Goal: Task Accomplishment & Management: Complete application form

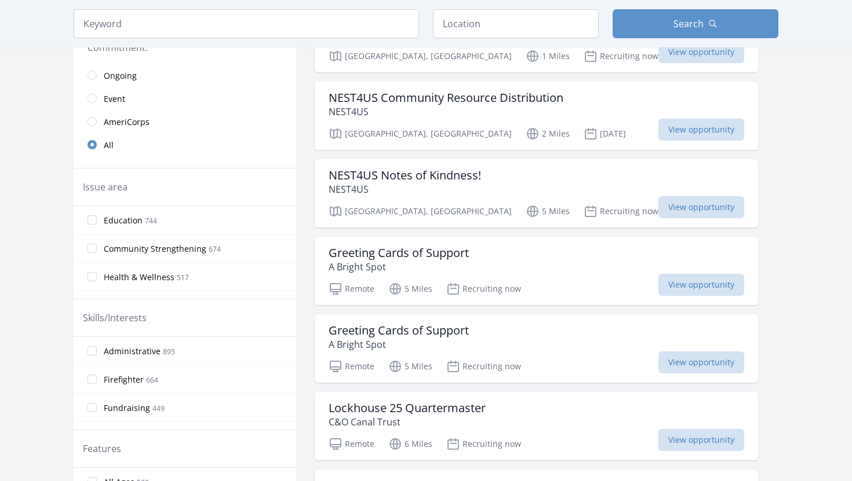
scroll to position [244, 0]
click at [92, 347] on input "Administrative 895" at bounding box center [91, 349] width 9 height 9
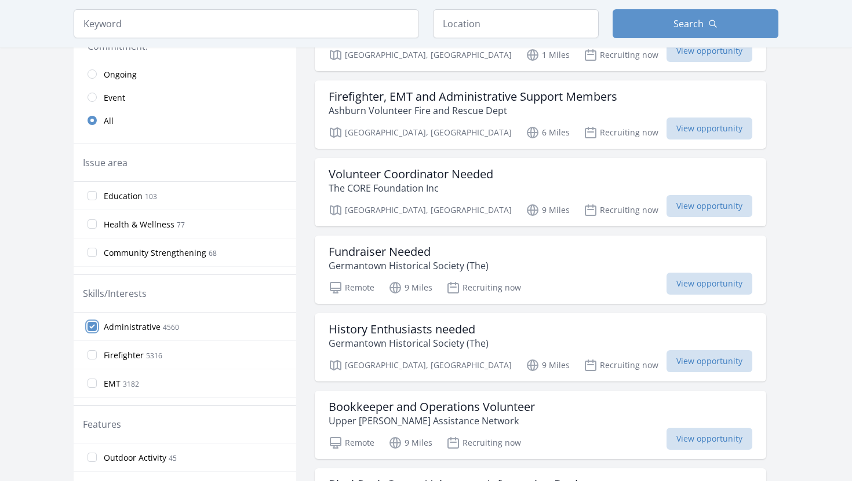
click at [92, 324] on input "Administrative 4560" at bounding box center [91, 326] width 9 height 9
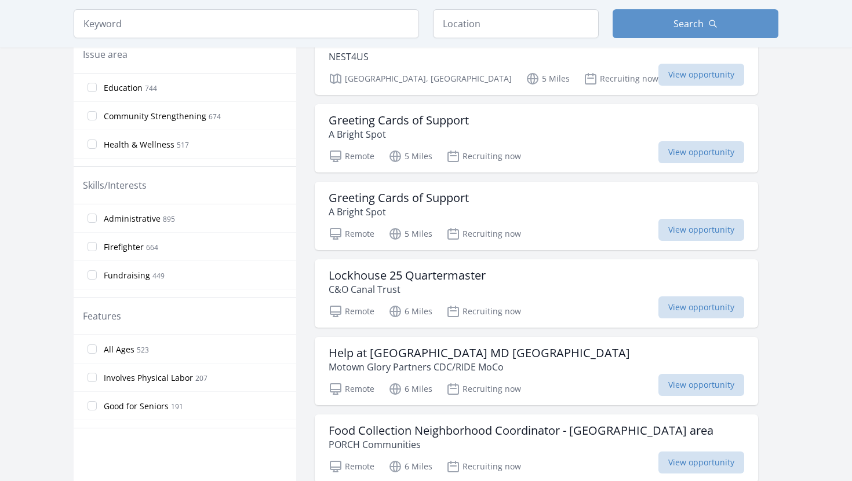
scroll to position [385, 0]
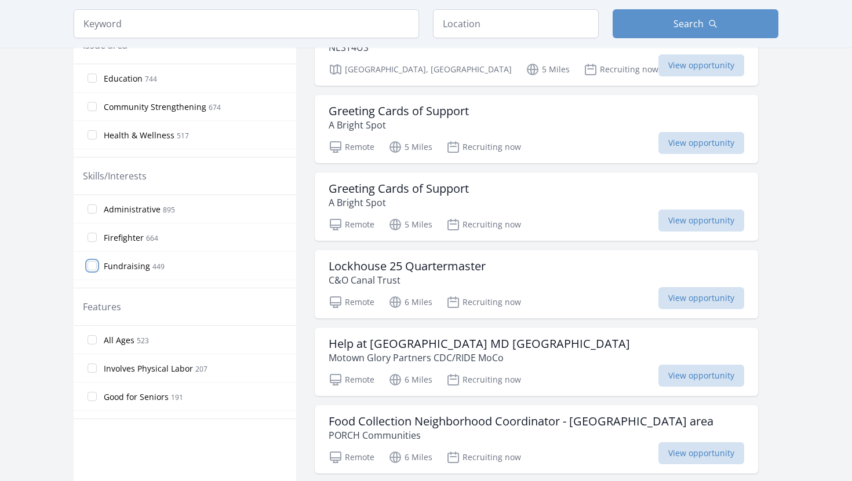
click at [92, 265] on input "Fundraising 449" at bounding box center [91, 265] width 9 height 9
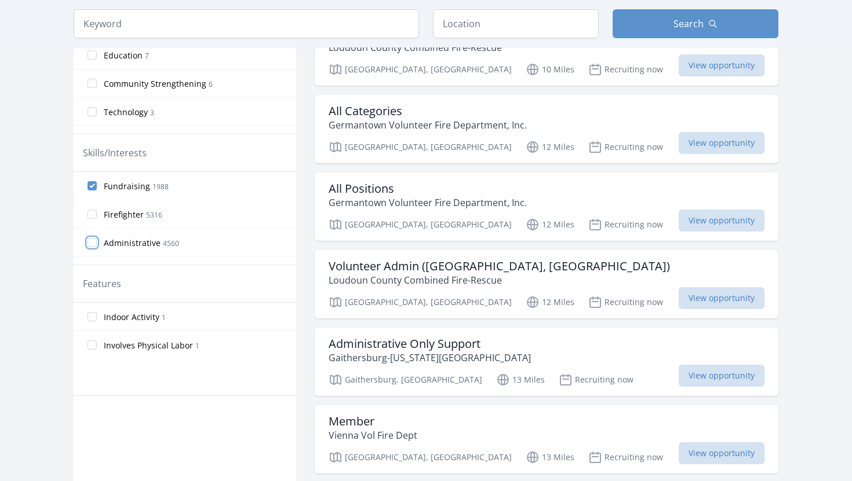
click at [93, 242] on input "Administrative 4560" at bounding box center [91, 242] width 9 height 9
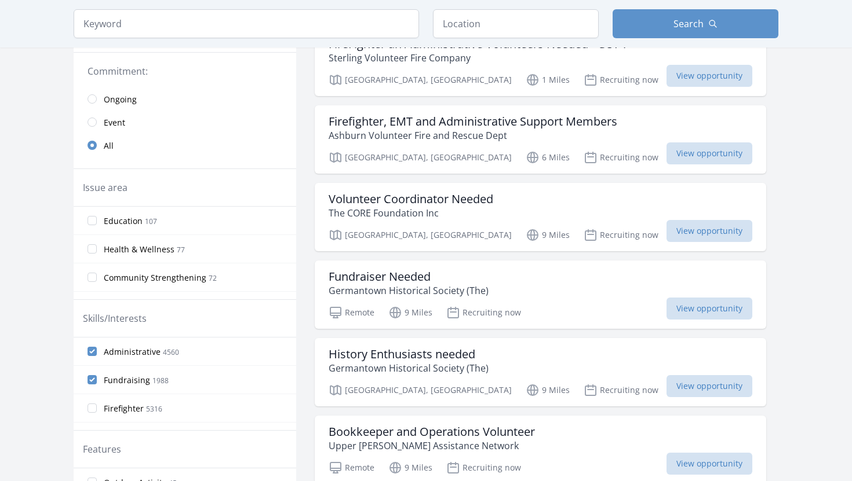
scroll to position [221, 0]
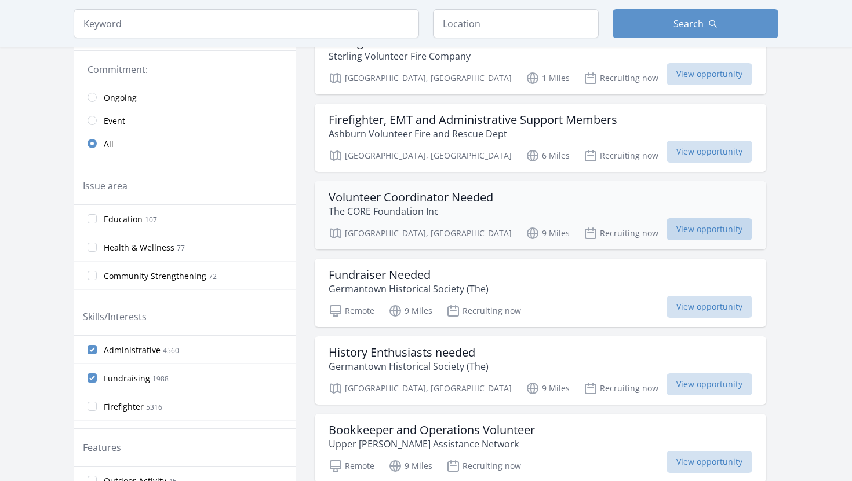
click at [691, 231] on span "View opportunity" at bounding box center [709, 229] width 86 height 22
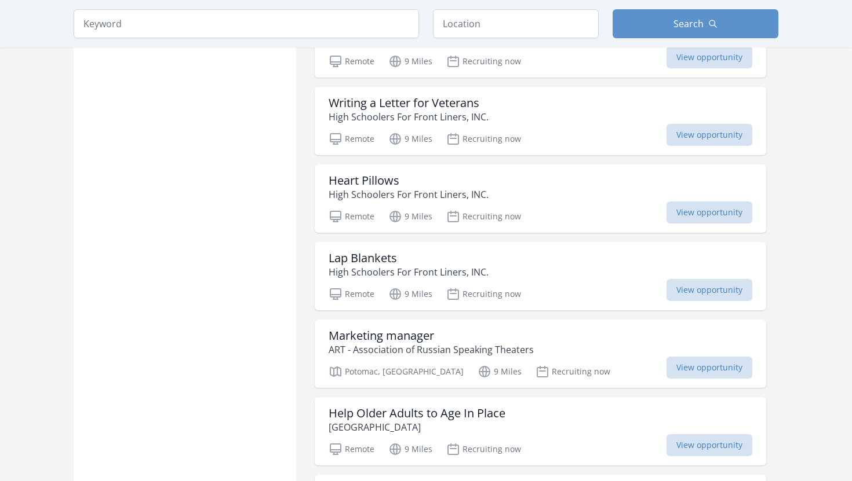
scroll to position [1177, 0]
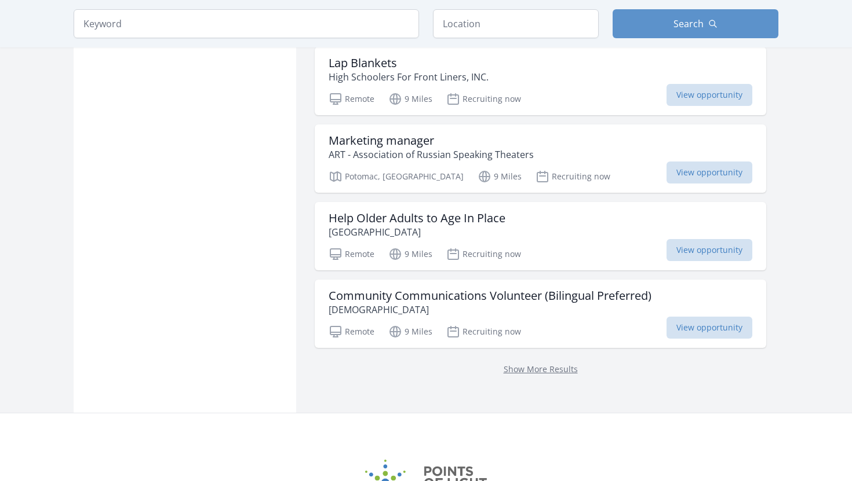
scroll to position [1368, 0]
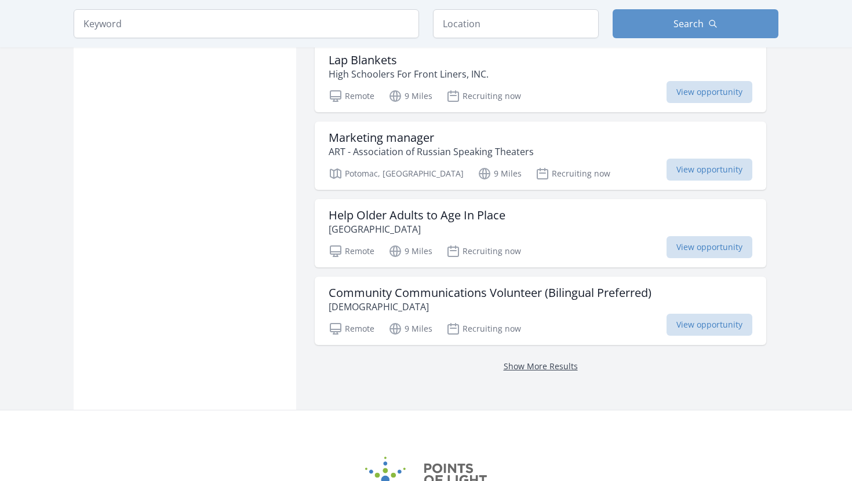
click at [533, 366] on link "Show More Results" at bounding box center [540, 366] width 74 height 11
click at [527, 368] on link "Show More Results" at bounding box center [540, 366] width 74 height 11
click at [532, 365] on link "Show More Results" at bounding box center [540, 366] width 74 height 11
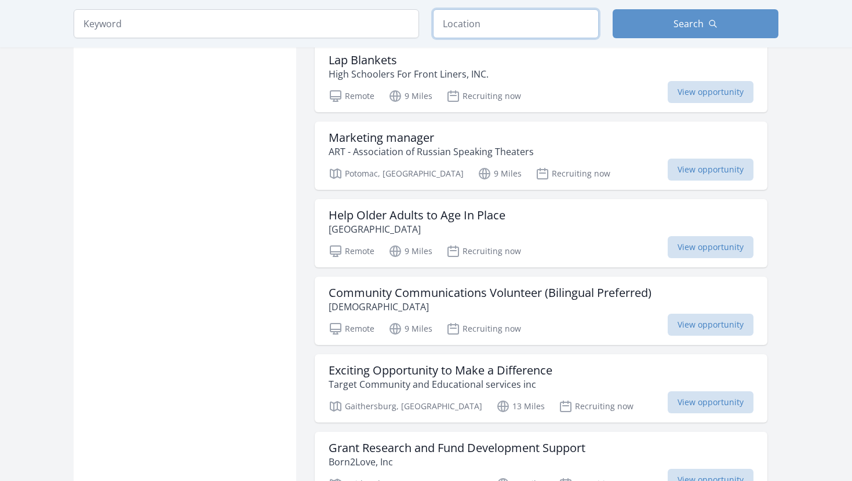
click at [484, 21] on input "text" at bounding box center [516, 23] width 166 height 29
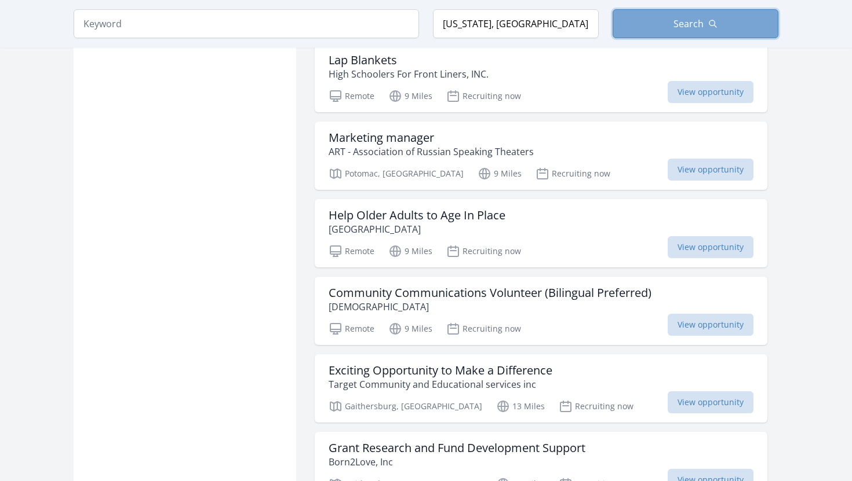
click at [648, 22] on button "Search" at bounding box center [695, 23] width 166 height 29
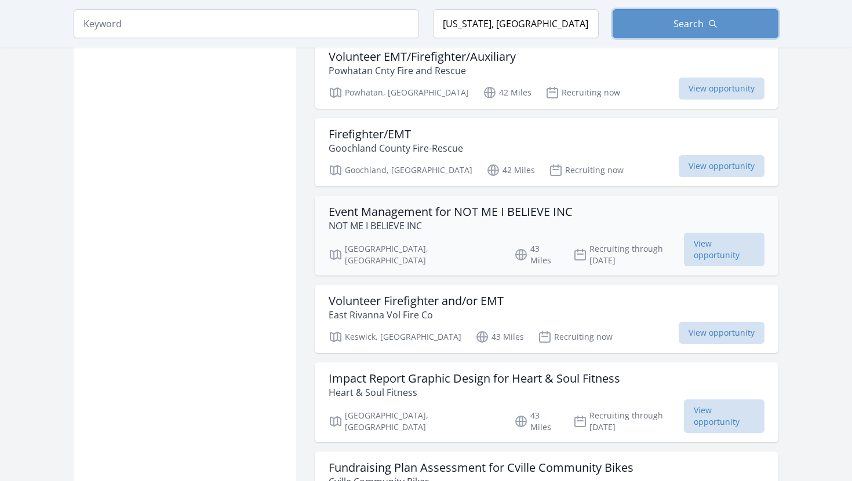
scroll to position [911, 0]
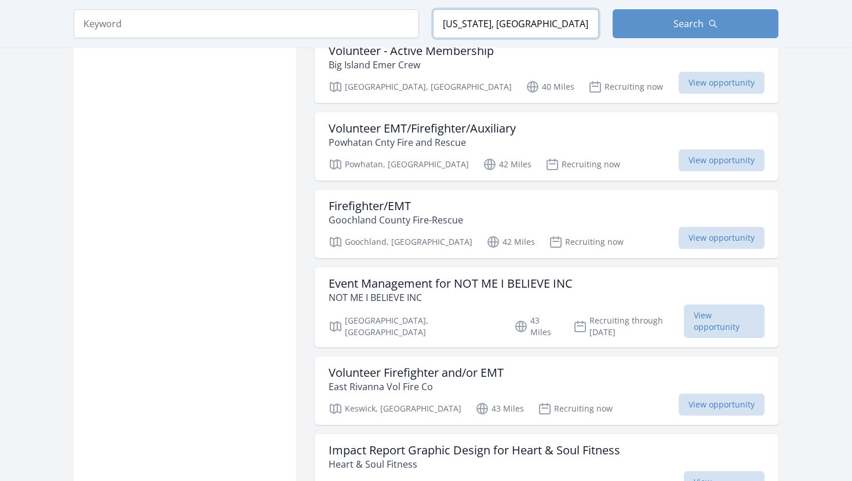
click at [475, 23] on input "Virginia, USA" at bounding box center [516, 23] width 166 height 29
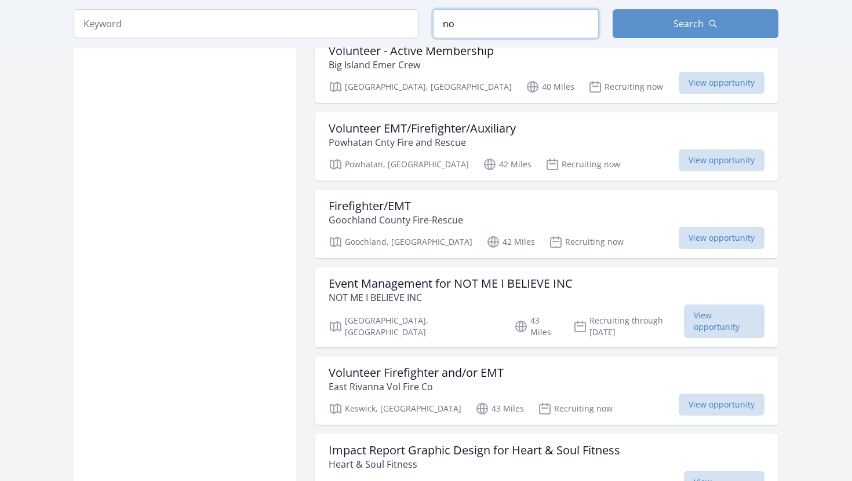
type input "n"
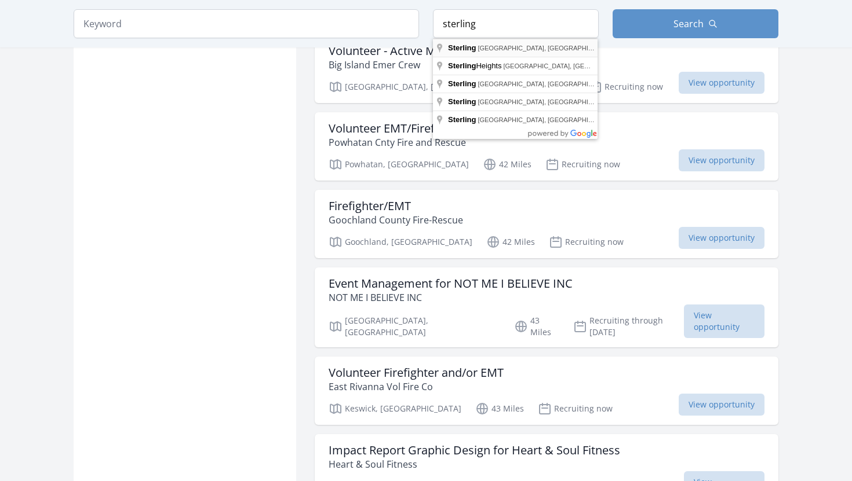
type input "Sterling, VA, USA"
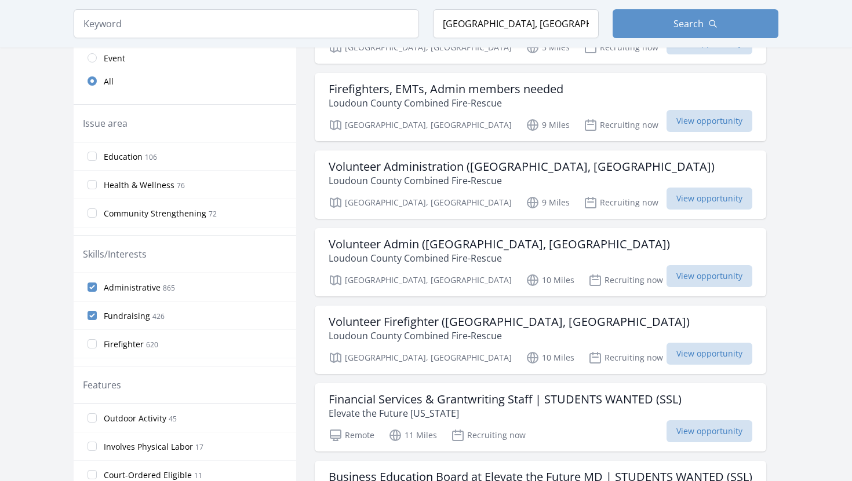
scroll to position [333, 0]
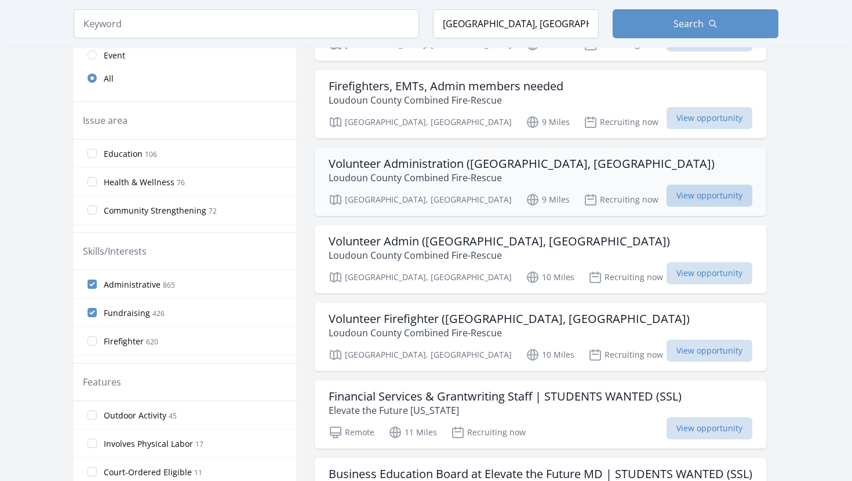
click at [696, 194] on span "View opportunity" at bounding box center [709, 196] width 86 height 22
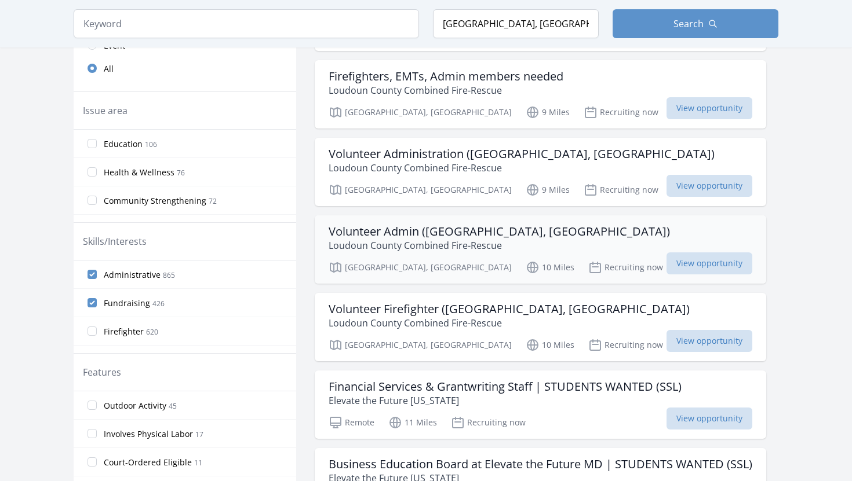
scroll to position [346, 0]
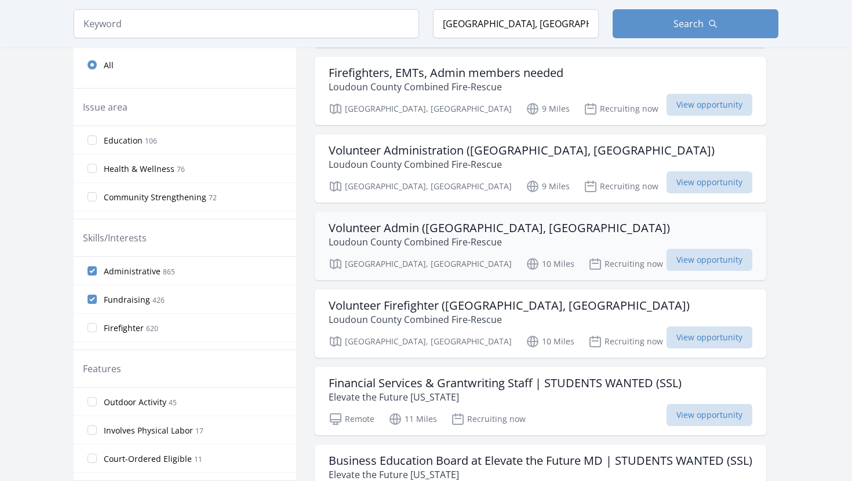
click at [552, 235] on div "Volunteer Admin (Loudoun County, VA) Loudoun County Combined Fire-Rescue" at bounding box center [539, 235] width 423 height 28
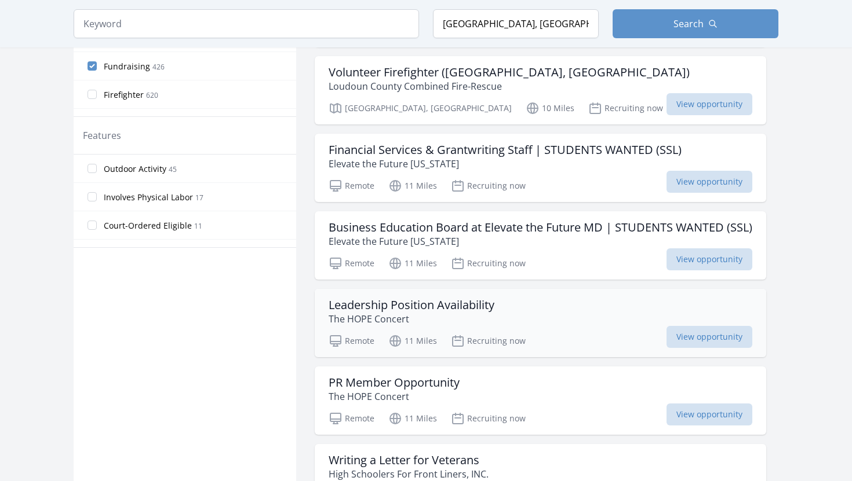
scroll to position [583, 0]
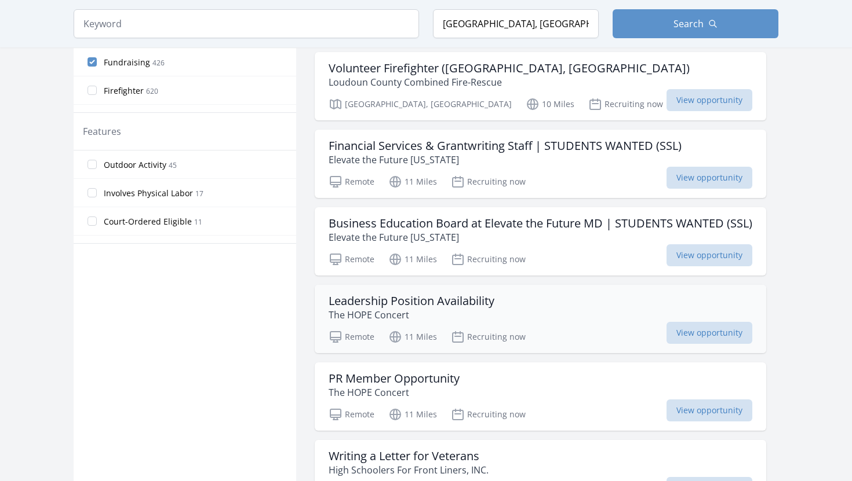
click at [547, 323] on div "Leadership Position Availability The HOPE Concert Remote 11 Miles Recruiting no…" at bounding box center [540, 319] width 451 height 68
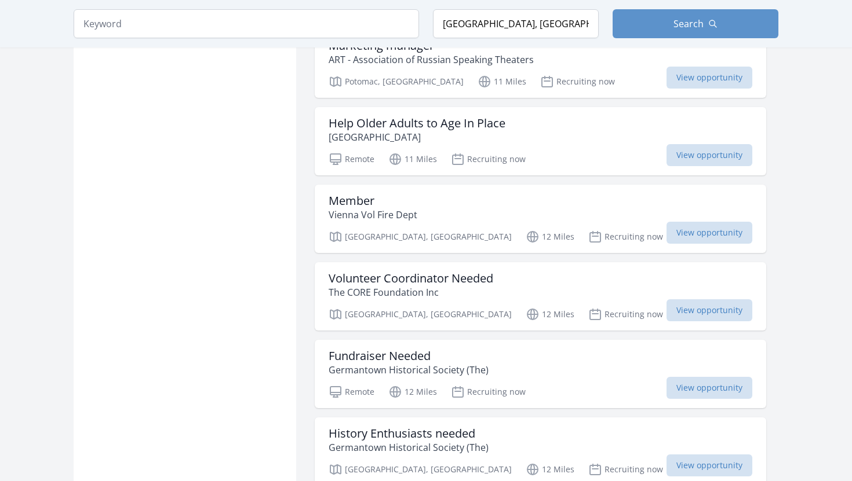
scroll to position [1233, 0]
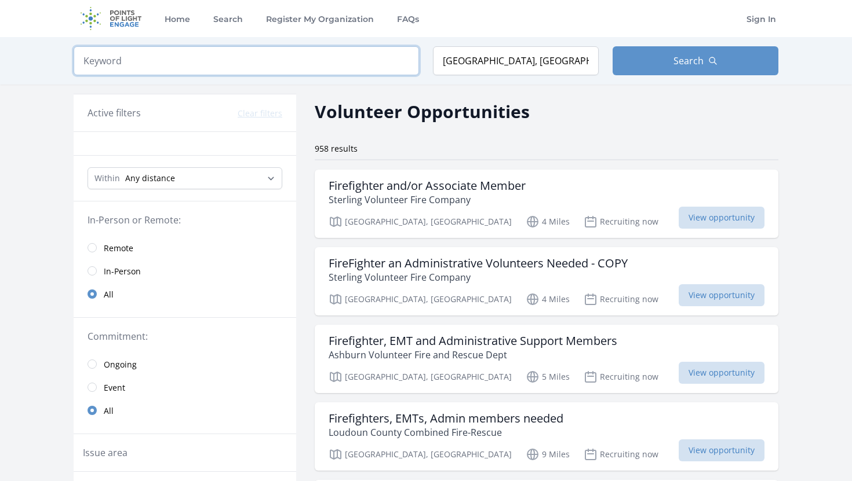
click at [233, 63] on input "search" at bounding box center [246, 60] width 345 height 29
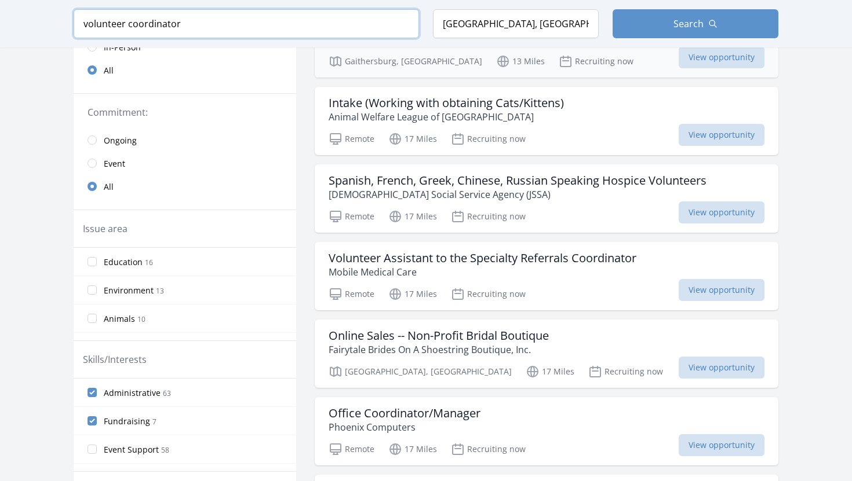
scroll to position [239, 0]
click at [612, 270] on p "Mobile Medical Care" at bounding box center [482, 271] width 308 height 14
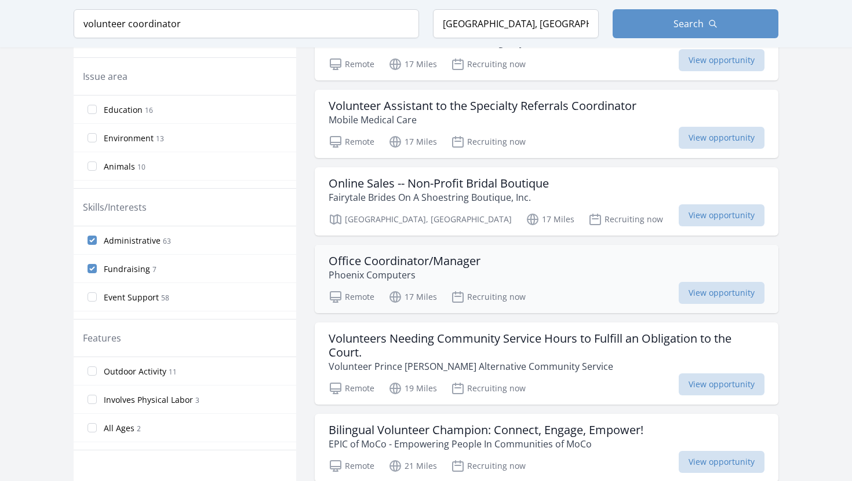
scroll to position [395, 0]
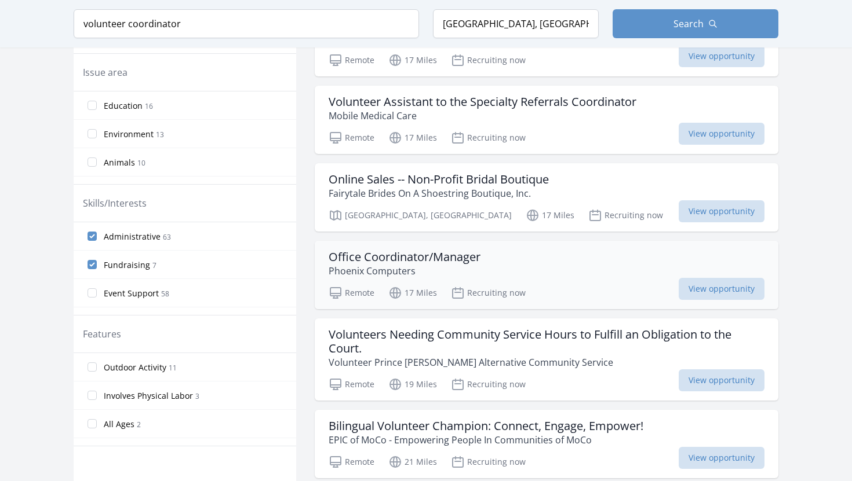
click at [572, 263] on div "Office Coordinator/Manager Phoenix Computers" at bounding box center [546, 264] width 436 height 28
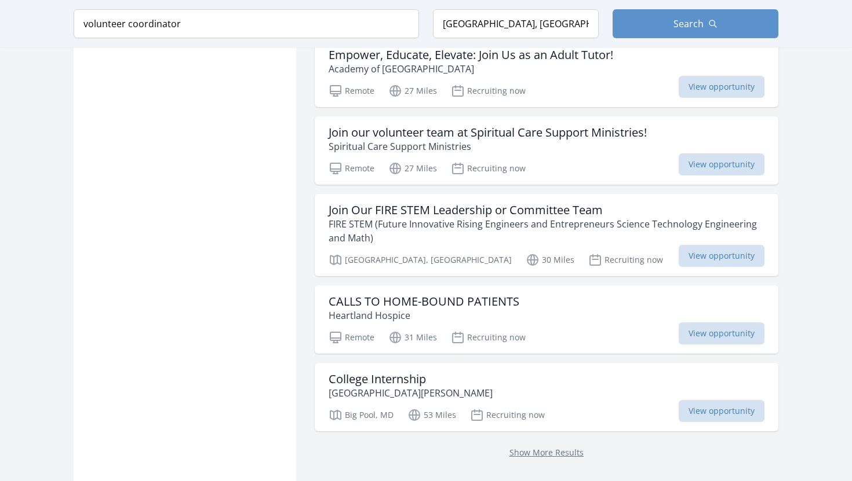
scroll to position [1319, 0]
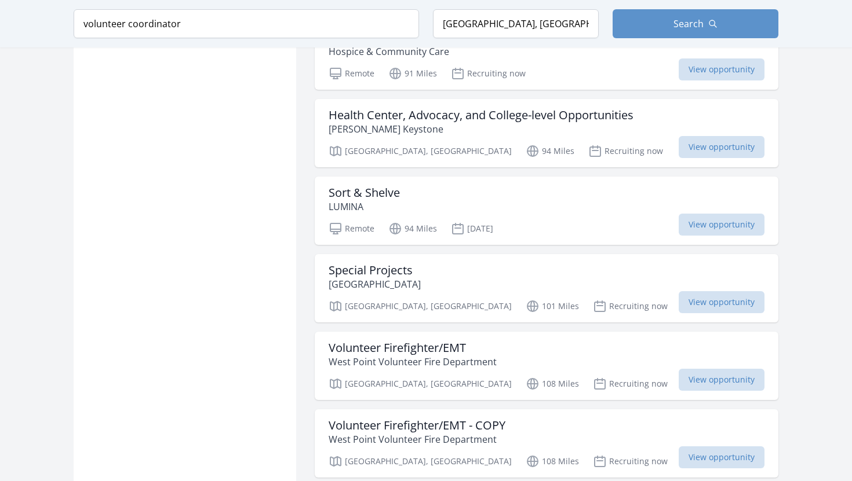
scroll to position [2353, 0]
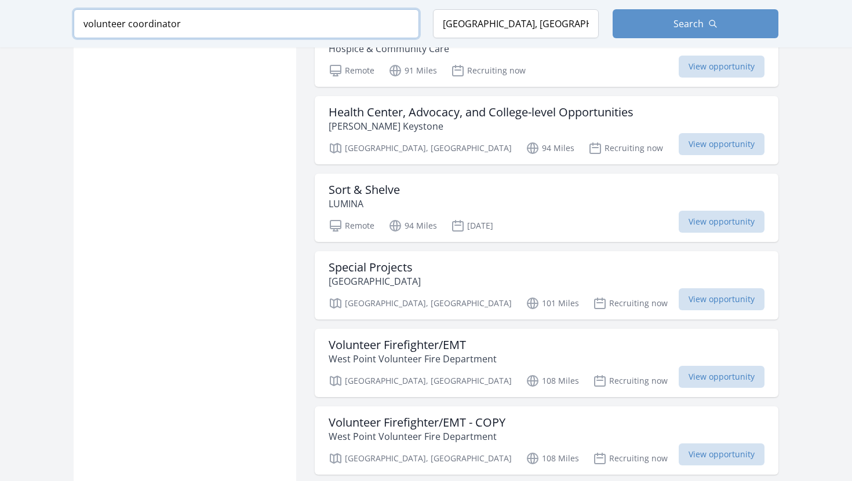
click at [126, 24] on input "volunteer coordinator" at bounding box center [246, 23] width 345 height 29
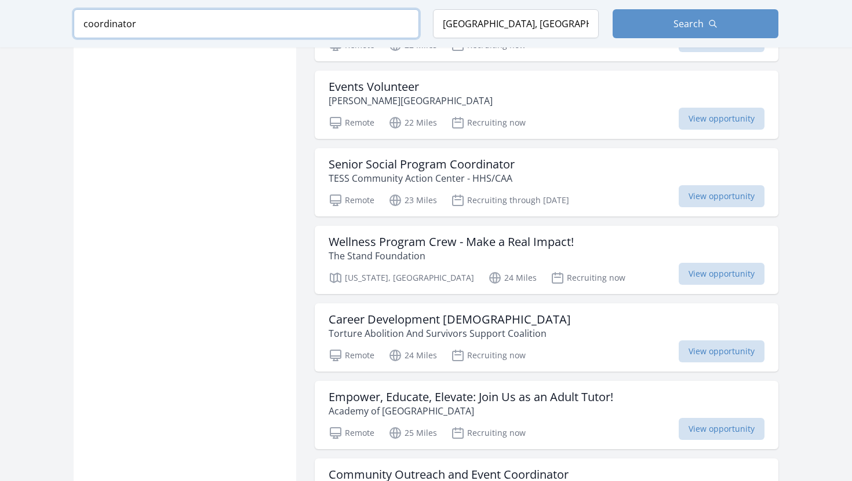
scroll to position [2353, 0]
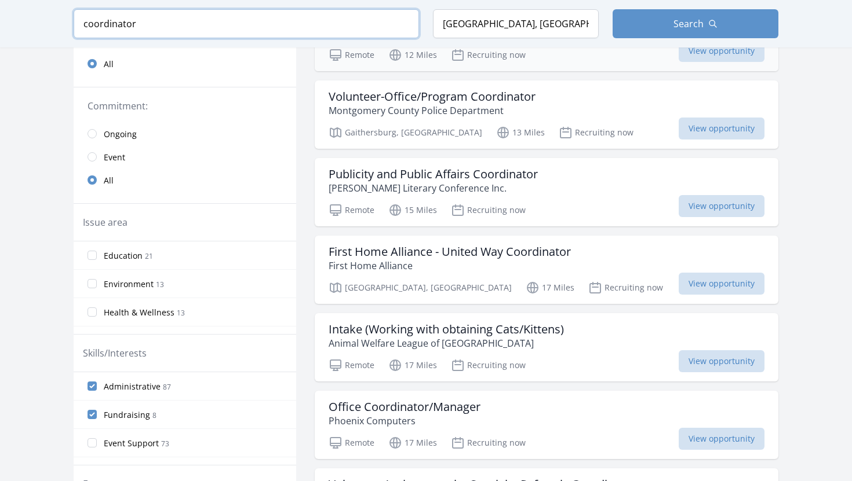
scroll to position [248, 0]
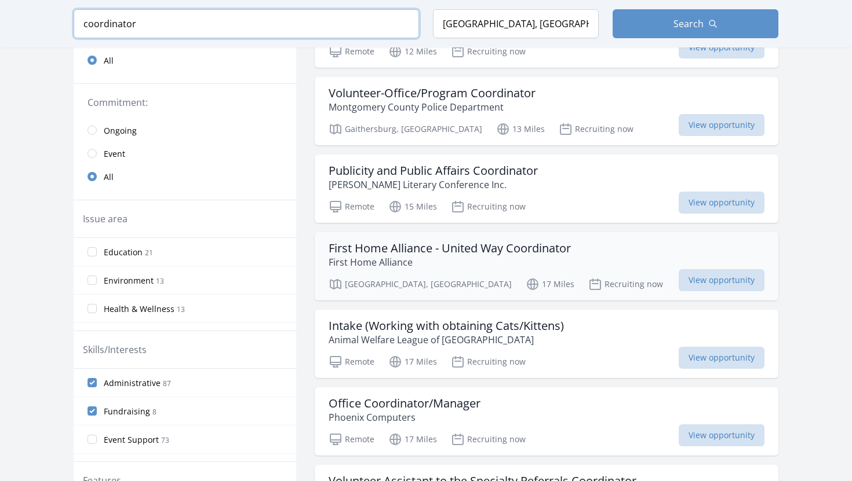
type input "coordinator"
click at [613, 273] on div "First Home Alliance - United Way Coordinator First Home Alliance Falls Church, …" at bounding box center [546, 266] width 463 height 68
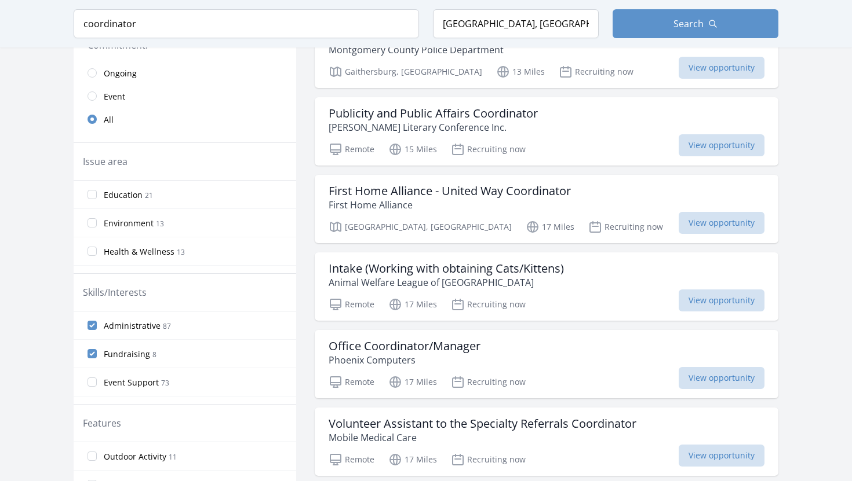
scroll to position [308, 0]
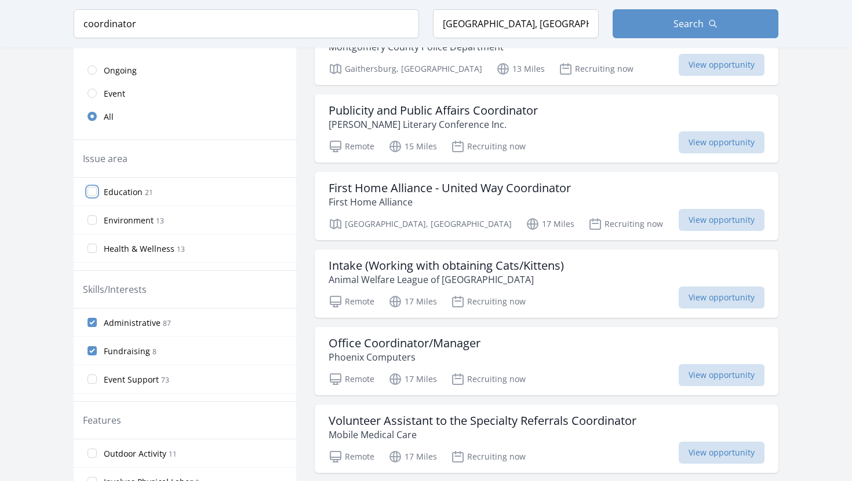
click at [91, 191] on input "Education 21" at bounding box center [91, 191] width 9 height 9
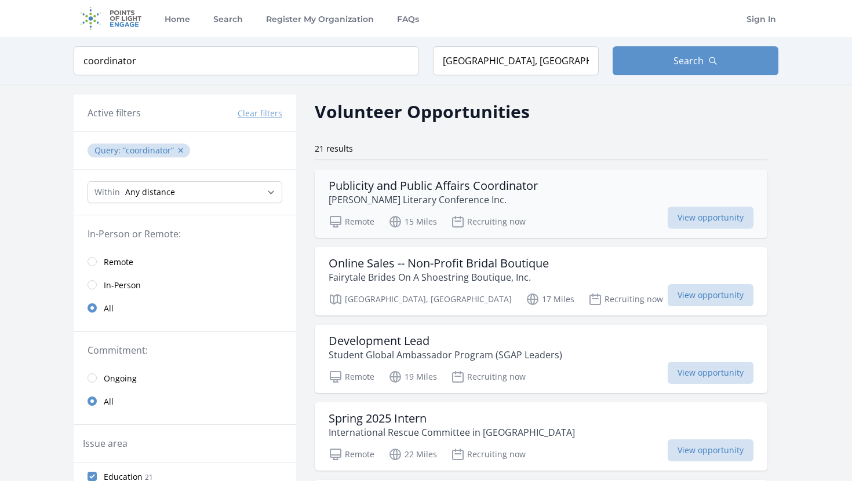
click at [564, 207] on div "Publicity and Public Affairs Coordinator F Scott Fitzgerald Literary Conference…" at bounding box center [541, 204] width 452 height 68
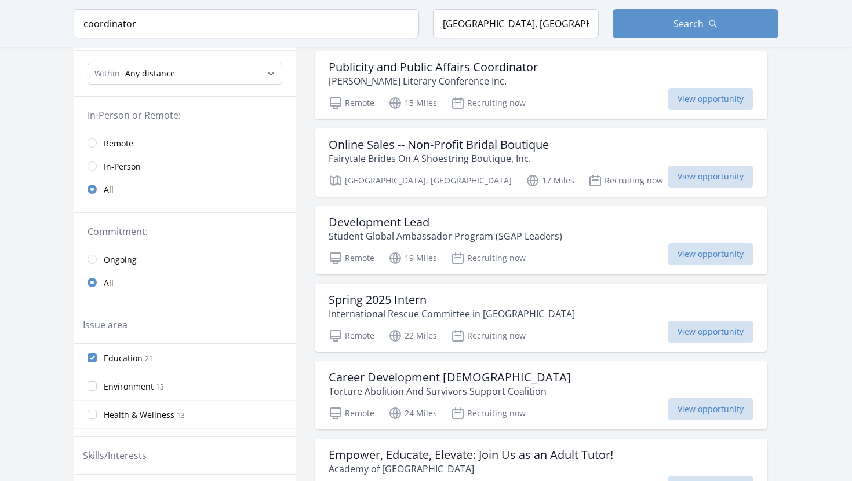
scroll to position [120, 0]
click at [94, 358] on input "Education 21" at bounding box center [91, 356] width 9 height 9
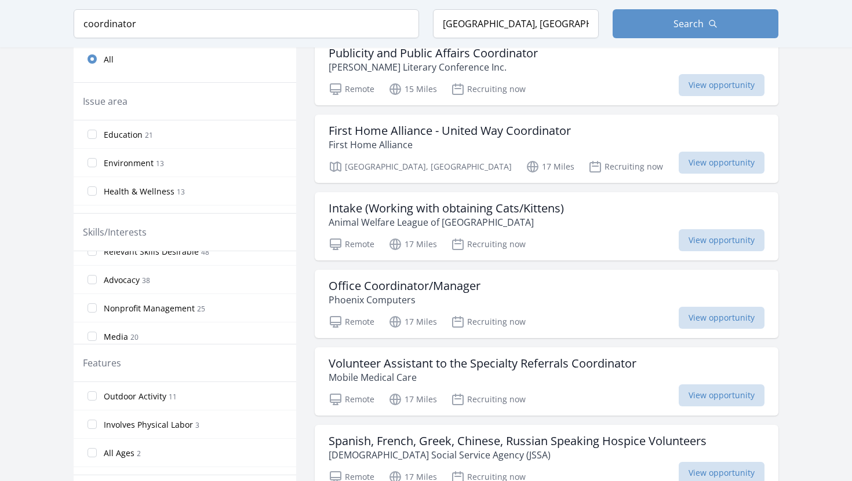
scroll to position [137, 0]
click at [93, 298] on input "Nonprofit Management 25" at bounding box center [91, 298] width 9 height 9
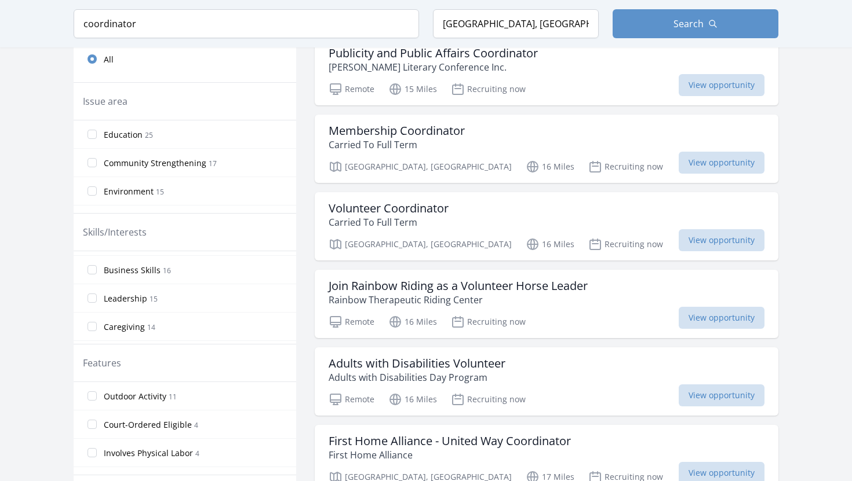
scroll to position [282, 0]
click at [93, 294] on input "Leadership 15" at bounding box center [91, 295] width 9 height 9
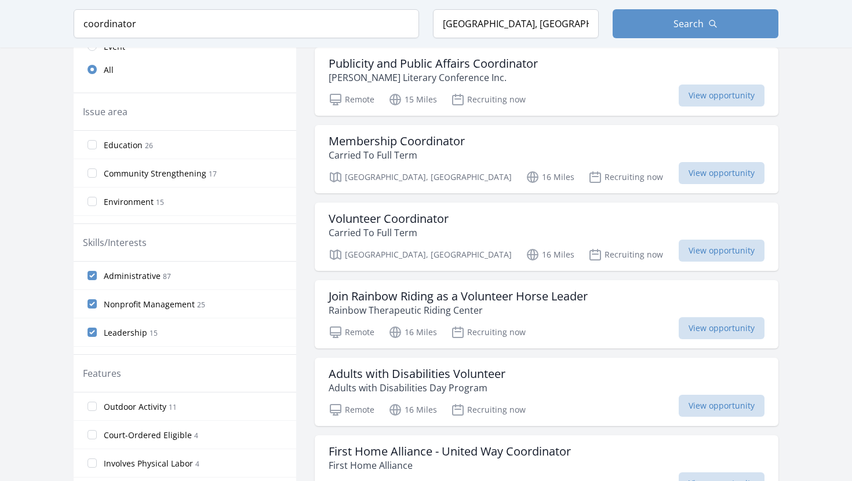
scroll to position [349, 0]
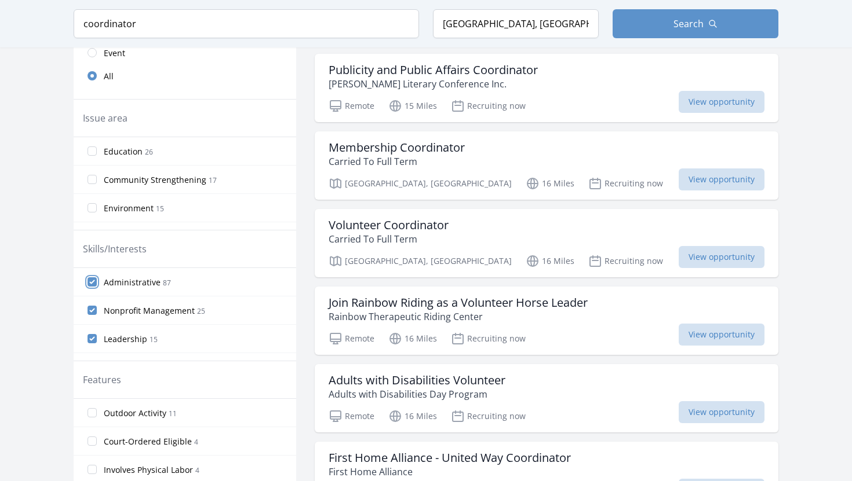
click at [94, 280] on input "Administrative 87" at bounding box center [91, 281] width 9 height 9
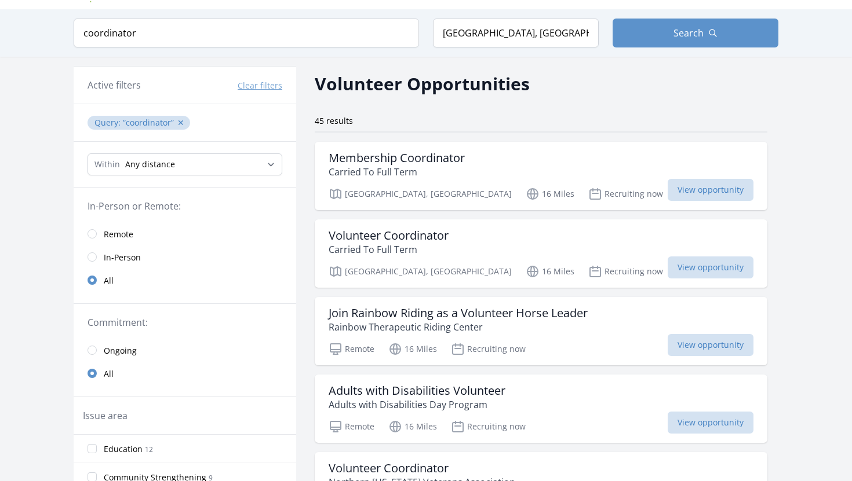
scroll to position [0, 0]
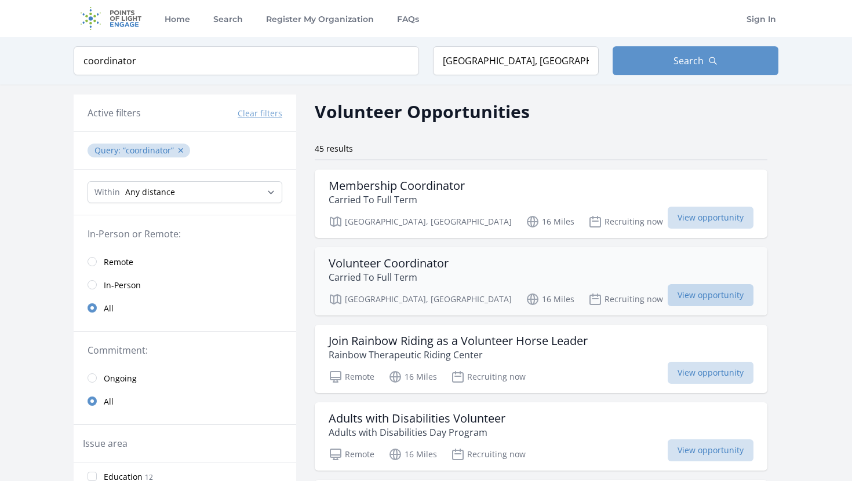
click at [667, 287] on span "View opportunity" at bounding box center [710, 295] width 86 height 22
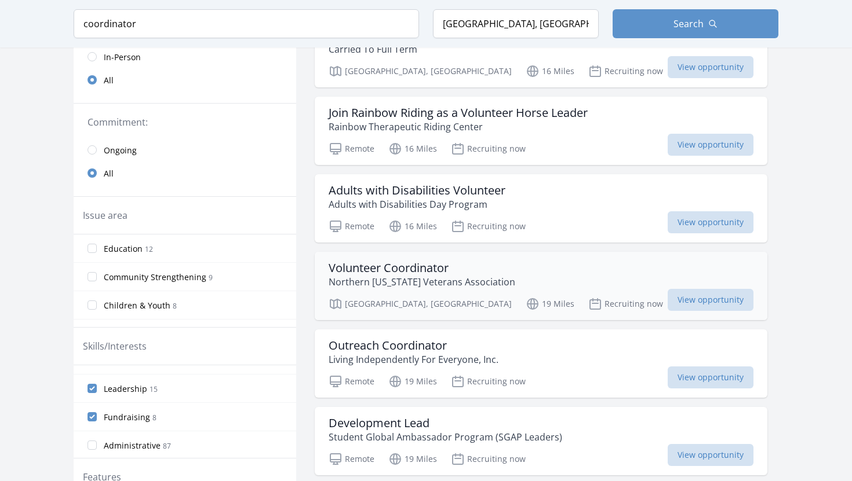
scroll to position [231, 0]
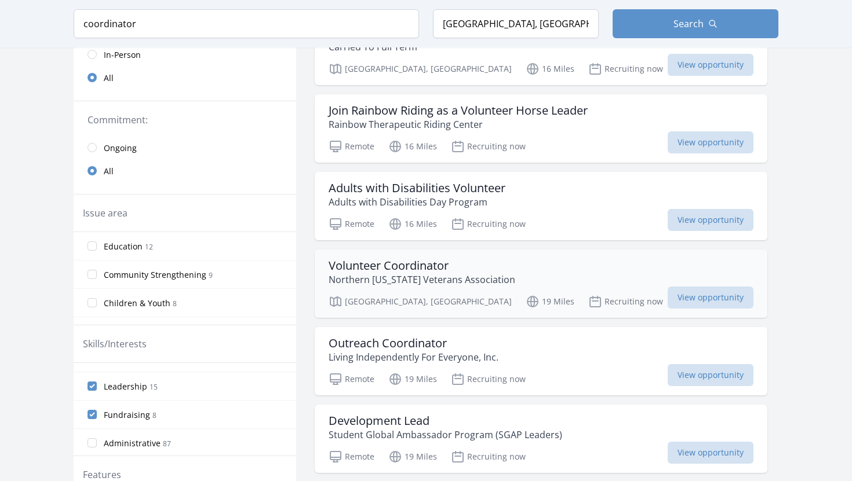
click at [506, 273] on div "Volunteer Coordinator Northern Virginia Veterans Association" at bounding box center [540, 273] width 425 height 28
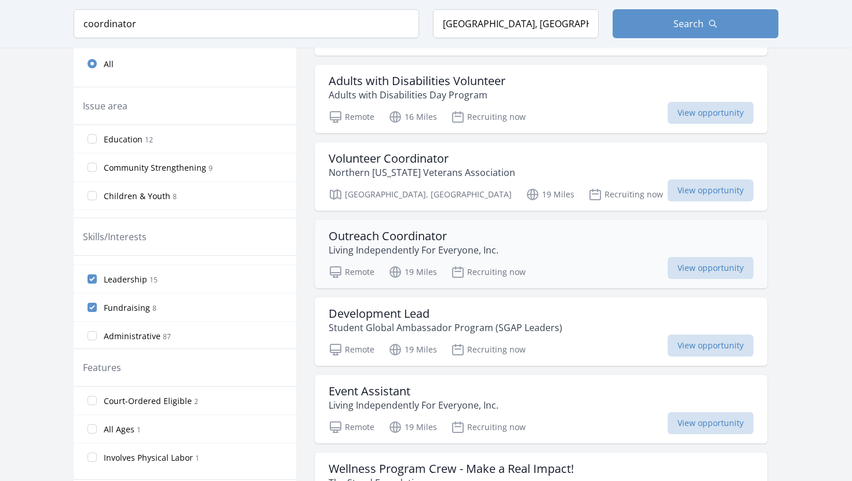
scroll to position [338, 0]
click at [460, 315] on h3 "Development Lead" at bounding box center [444, 313] width 233 height 14
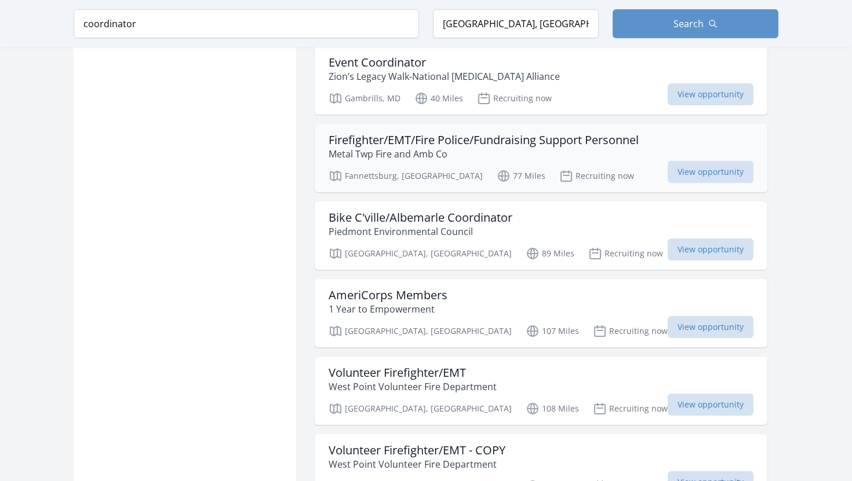
scroll to position [1135, 0]
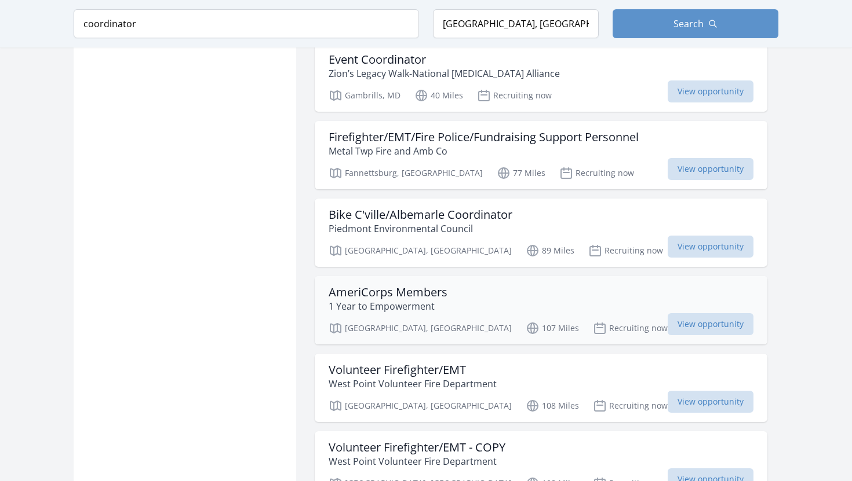
click at [454, 293] on div "AmeriCorps Members 1 Year to Empowerment" at bounding box center [540, 300] width 425 height 28
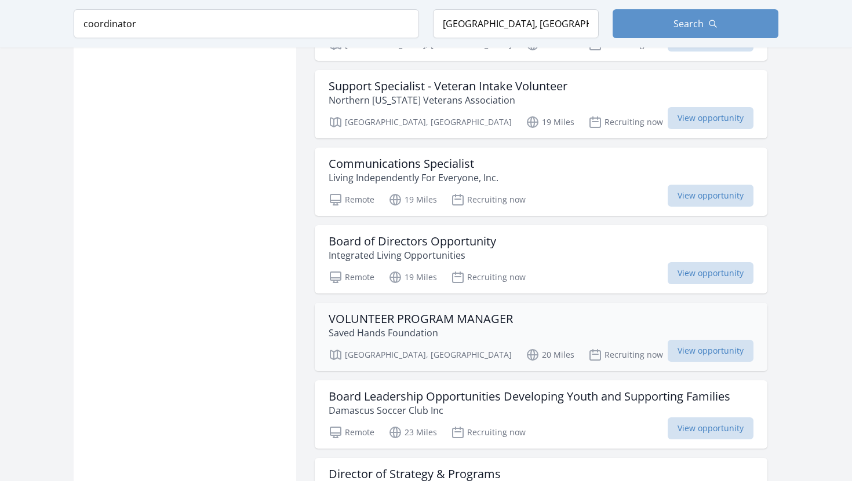
scroll to position [1965, 0]
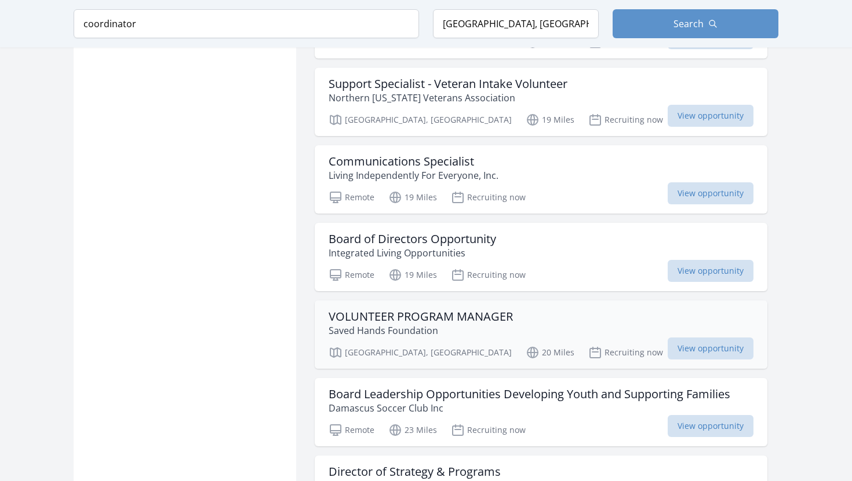
click at [547, 325] on div "VOLUNTEER PROGRAM MANAGER Saved Hands Foundation" at bounding box center [540, 324] width 425 height 28
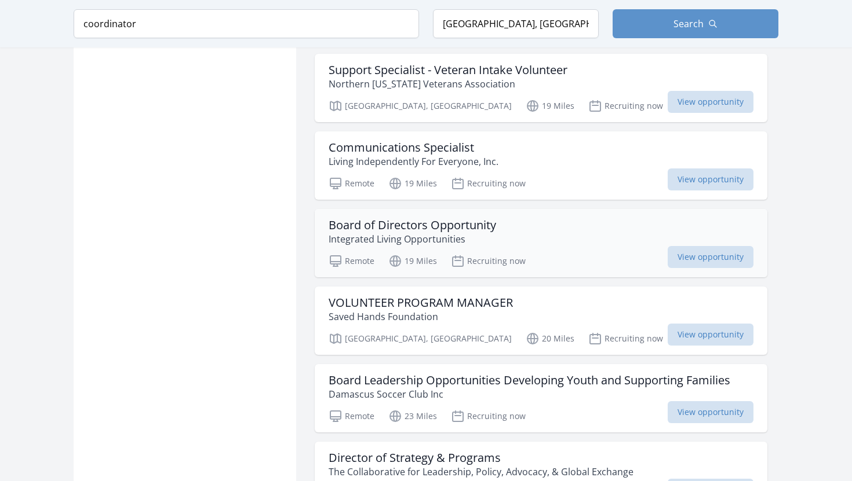
scroll to position [1996, 0]
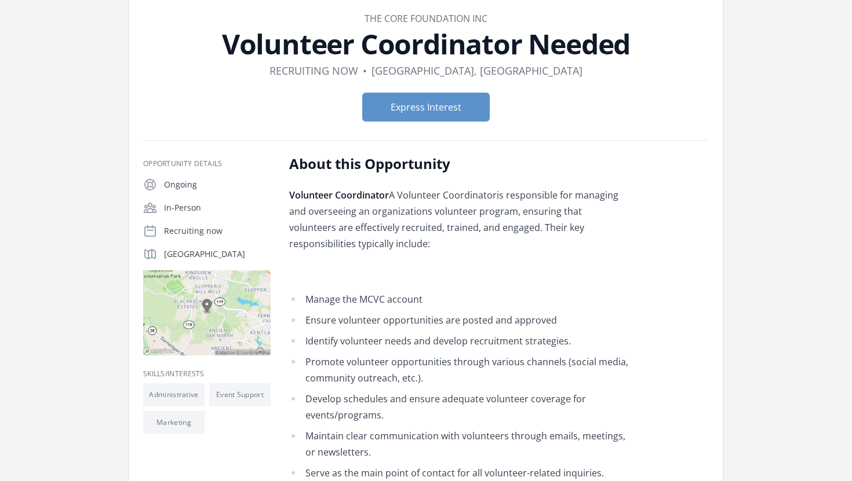
scroll to position [12, 0]
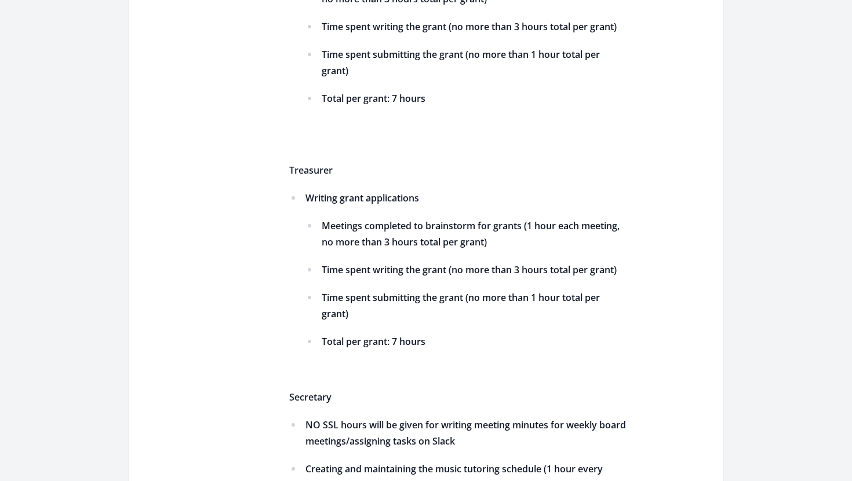
scroll to position [1062, 0]
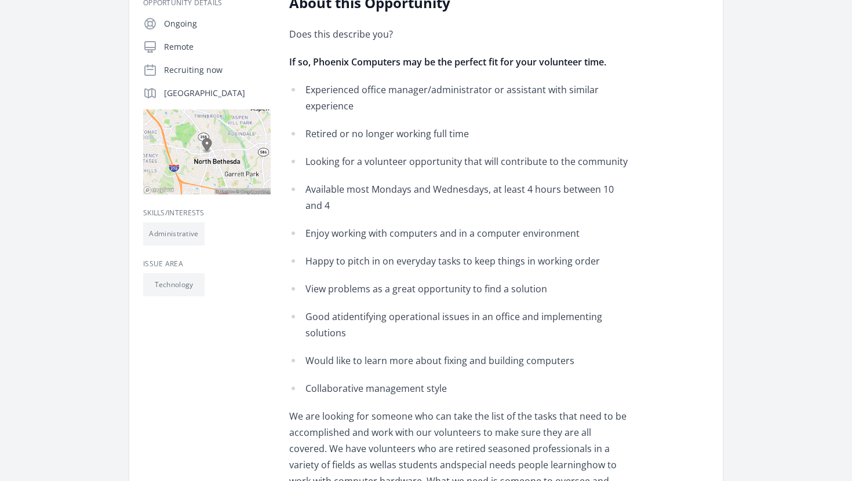
scroll to position [222, 0]
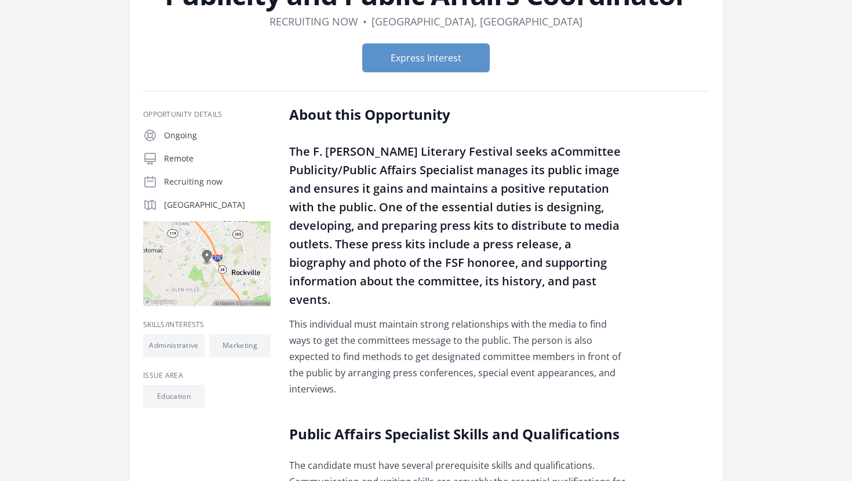
scroll to position [108, 0]
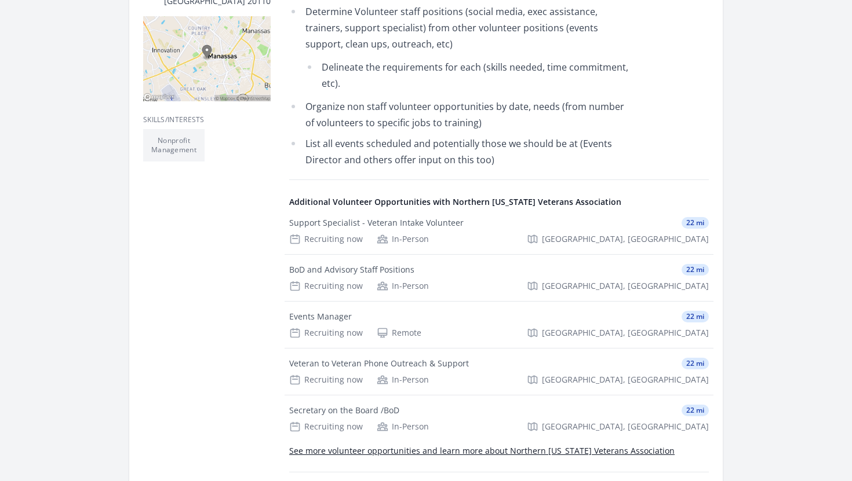
scroll to position [324, 0]
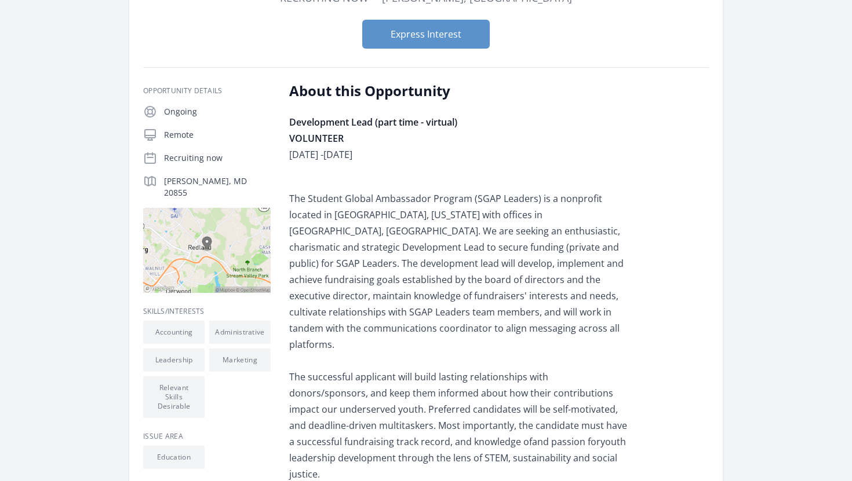
scroll to position [132, 0]
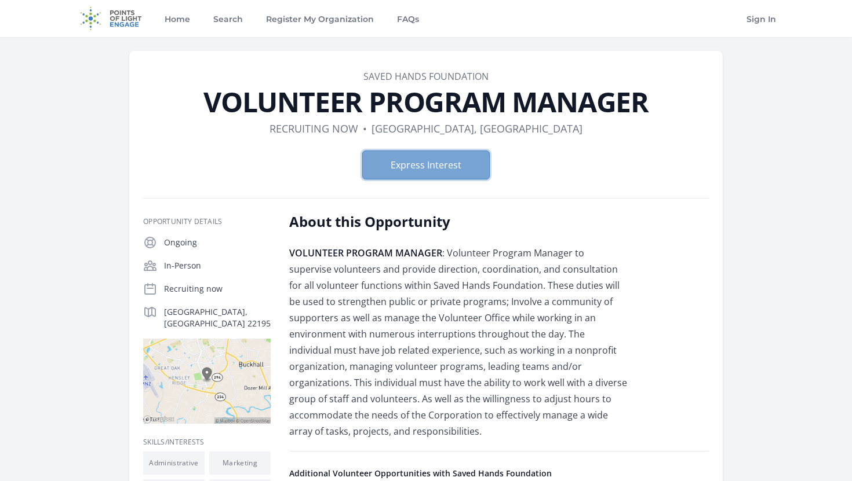
click at [421, 156] on button "Express Interest" at bounding box center [425, 165] width 127 height 29
